Goal: Browse casually: Explore the website without a specific task or goal

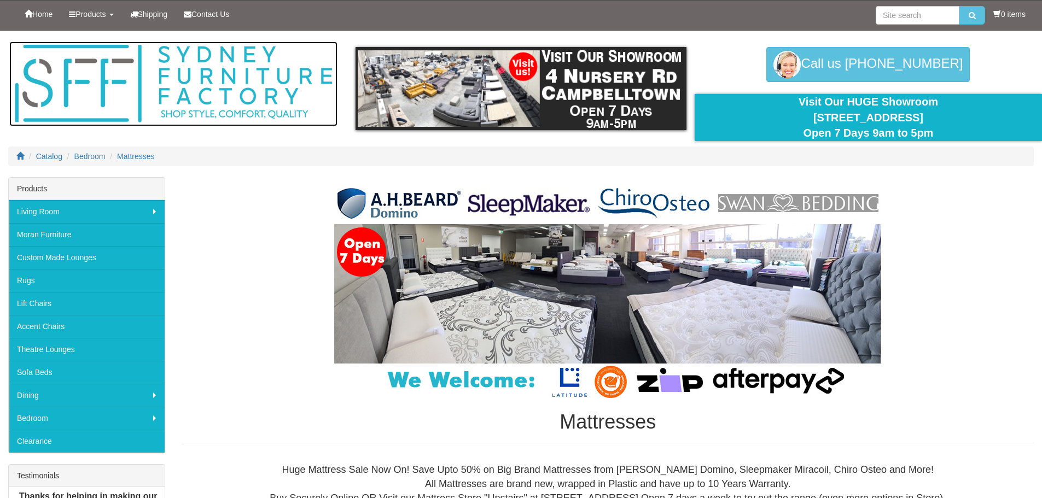
click at [123, 71] on img at bounding box center [173, 84] width 328 height 85
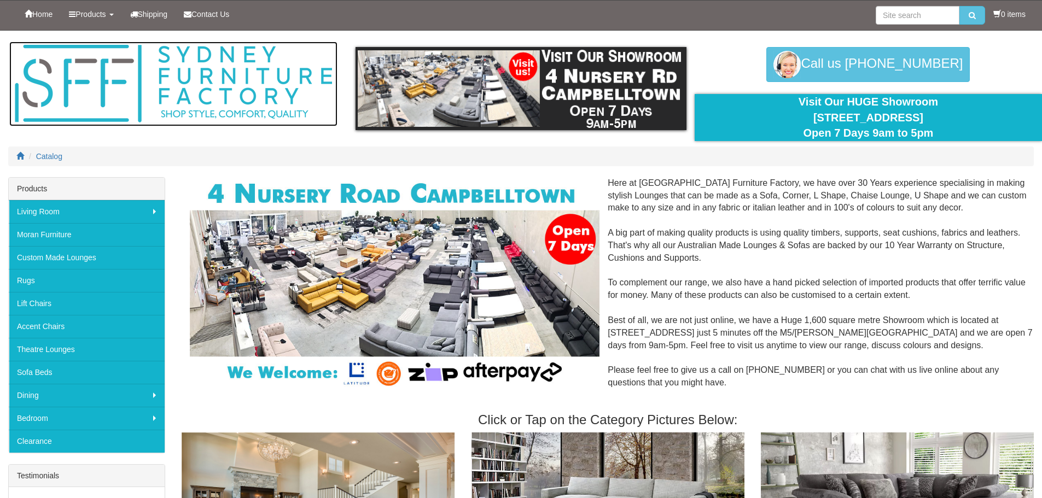
click at [97, 57] on img at bounding box center [173, 84] width 328 height 85
